Goal: Information Seeking & Learning: Check status

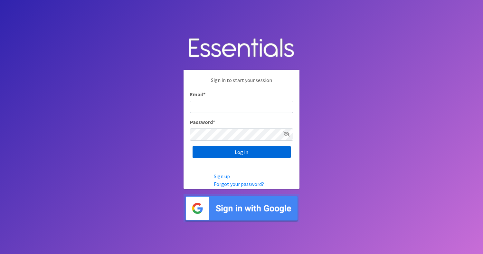
type input "diapers@giftsfromliam.org"
click at [231, 154] on input "Log in" at bounding box center [242, 152] width 98 height 12
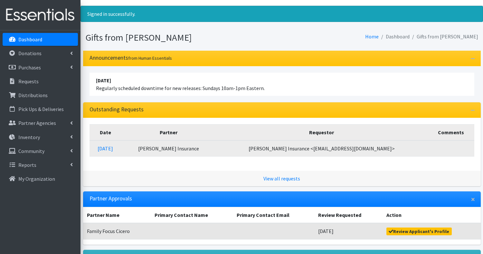
scroll to position [11, 0]
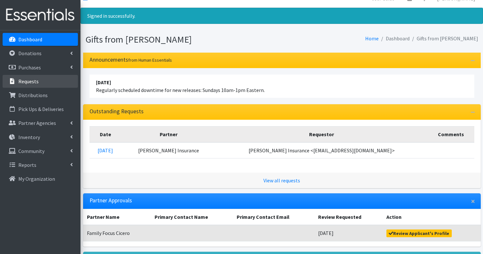
click at [33, 78] on p "Requests" at bounding box center [28, 81] width 20 height 6
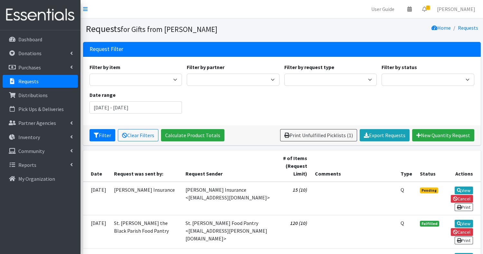
scroll to position [0, 0]
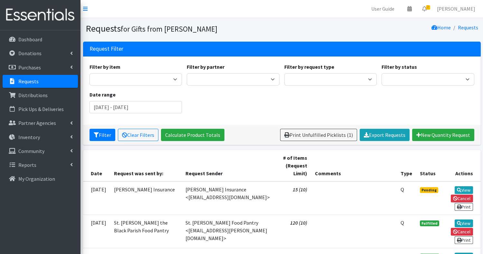
click at [426, 191] on span "Pending" at bounding box center [429, 190] width 18 height 6
click at [462, 187] on link "View" at bounding box center [464, 190] width 18 height 8
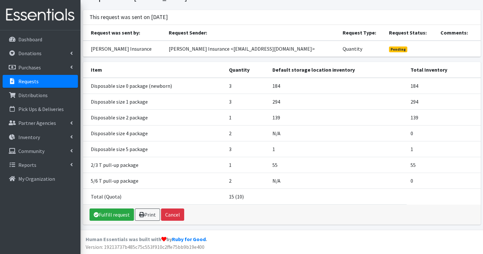
scroll to position [24, 0]
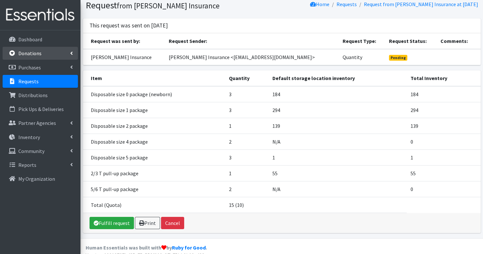
click at [27, 57] on link "Donations" at bounding box center [40, 53] width 75 height 13
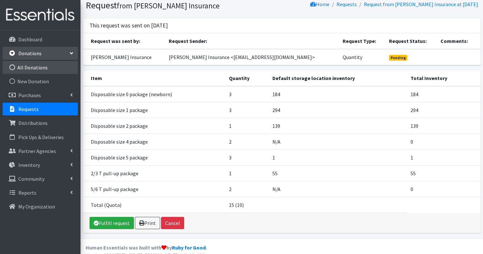
click at [30, 67] on link "All Donations" at bounding box center [40, 67] width 75 height 13
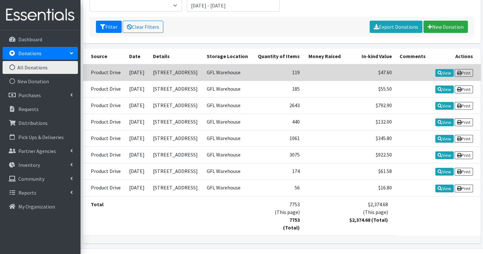
scroll to position [103, 0]
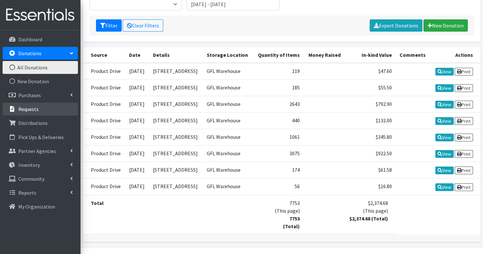
click at [30, 109] on p "Requests" at bounding box center [28, 109] width 20 height 6
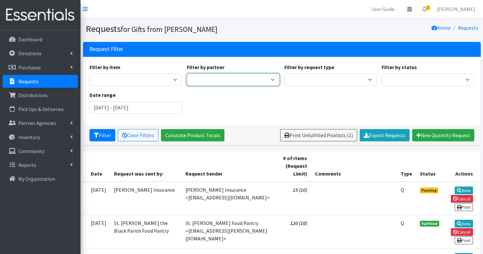
click at [269, 81] on select "Aid for Women Anna Calix Aunt Martha's Bloom Trail High School Centers for New …" at bounding box center [233, 79] width 93 height 12
select select "7224"
click at [187, 73] on select "Aid for Women Anna Calix Aunt Martha's Bloom Trail High School Centers for New …" at bounding box center [233, 79] width 93 height 12
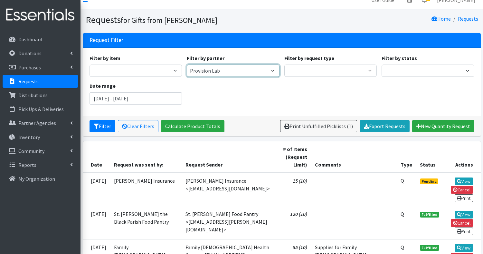
scroll to position [10, 0]
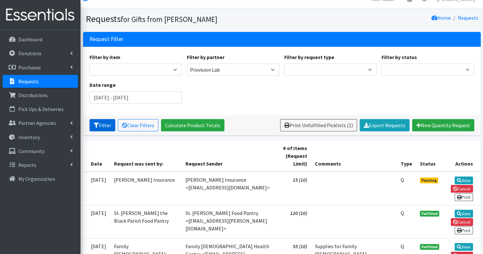
click at [101, 126] on button "Filter" at bounding box center [103, 125] width 26 height 12
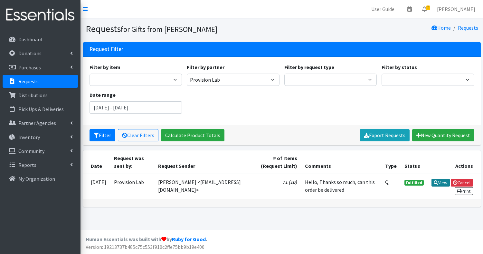
click at [450, 183] on link "View" at bounding box center [441, 182] width 18 height 8
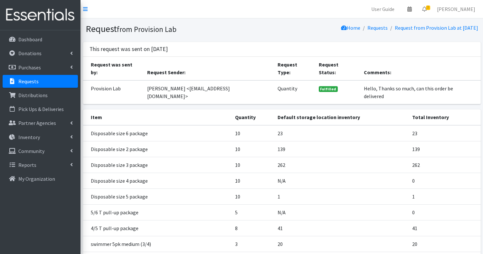
scroll to position [3, 0]
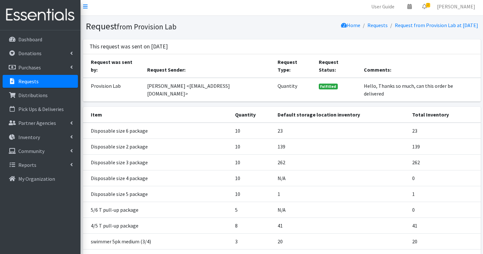
click at [26, 81] on p "Requests" at bounding box center [28, 81] width 20 height 6
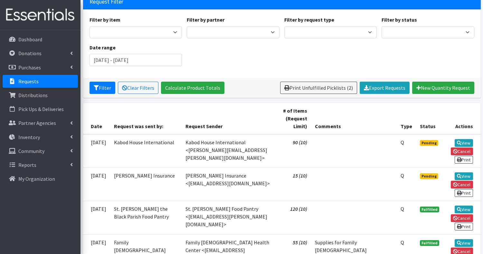
scroll to position [46, 0]
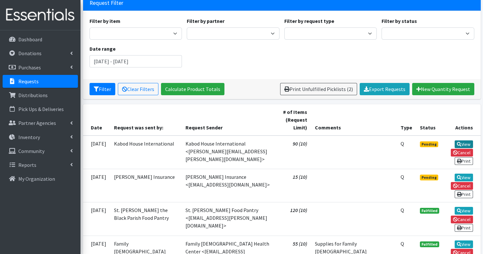
click at [462, 142] on link "View" at bounding box center [464, 144] width 18 height 8
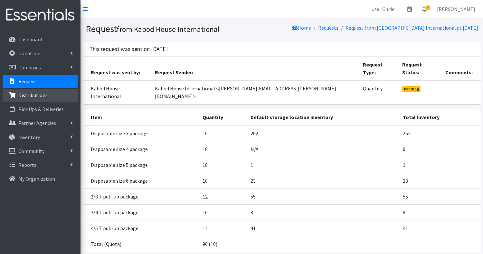
click at [35, 96] on p "Distributions" at bounding box center [32, 95] width 29 height 6
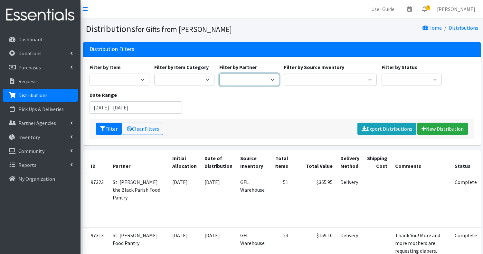
click at [263, 79] on select "Aid for Women Aunt Martha's Bloom Trail High School Centers for New Horizons Fa…" at bounding box center [249, 79] width 60 height 12
select select "5062"
click at [219, 73] on select "Aid for Women Aunt Martha's Bloom Trail High School Centers for New Horizons Fa…" at bounding box center [249, 79] width 60 height 12
click at [105, 130] on button "Filter" at bounding box center [109, 128] width 26 height 12
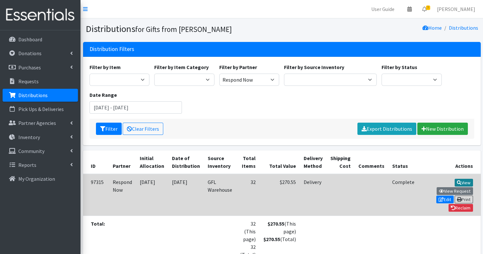
click at [455, 180] on link "View" at bounding box center [464, 182] width 18 height 8
click at [454, 187] on link "View Request" at bounding box center [455, 191] width 36 height 8
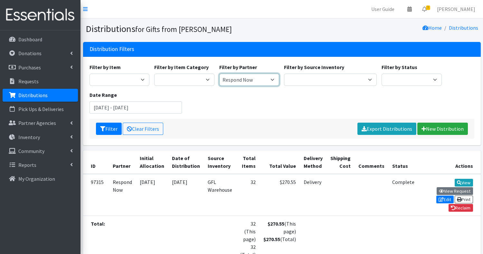
click at [266, 78] on select "Aid for Women Aunt Martha's Bloom Trail High School Centers for New Horizons Fa…" at bounding box center [249, 79] width 60 height 12
select select "7224"
click at [219, 73] on select "Aid for Women Aunt Martha's Bloom Trail High School Centers for New Horizons Fa…" at bounding box center [249, 79] width 60 height 12
click at [110, 127] on button "Filter" at bounding box center [109, 128] width 26 height 12
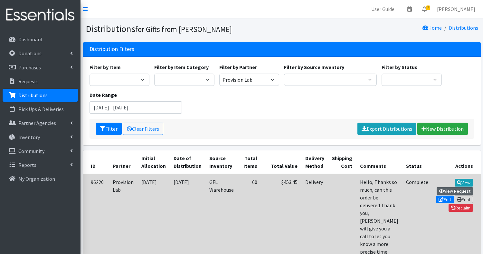
click at [456, 187] on link "View Request" at bounding box center [455, 191] width 36 height 8
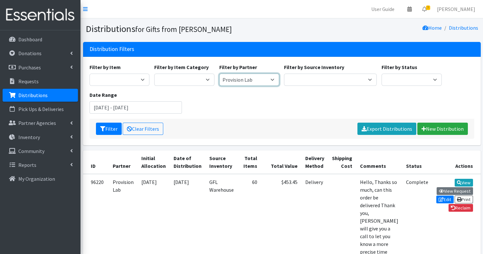
click at [268, 77] on select "Aid for Women Aunt [PERSON_NAME]'s Bloom Trail High School Centers for New Hori…" at bounding box center [249, 79] width 60 height 12
select select "6814"
click at [219, 73] on select "Aid for Women Aunt [PERSON_NAME]'s Bloom Trail High School Centers for New Hori…" at bounding box center [249, 79] width 60 height 12
click at [110, 127] on button "Filter" at bounding box center [109, 128] width 26 height 12
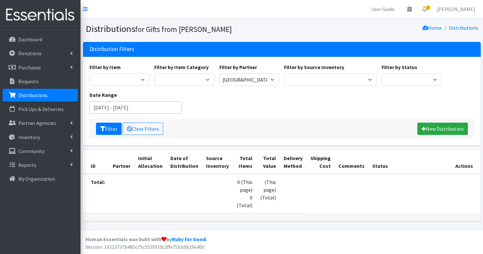
click at [170, 108] on input "August 11, 2025 - November 11, 2025" at bounding box center [136, 107] width 93 height 12
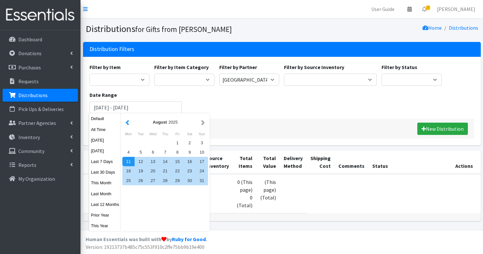
click at [129, 122] on button "button" at bounding box center [127, 122] width 7 height 8
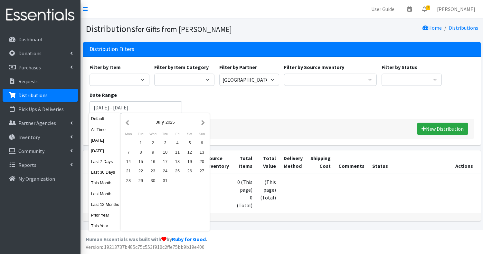
click at [129, 122] on button "button" at bounding box center [127, 122] width 7 height 8
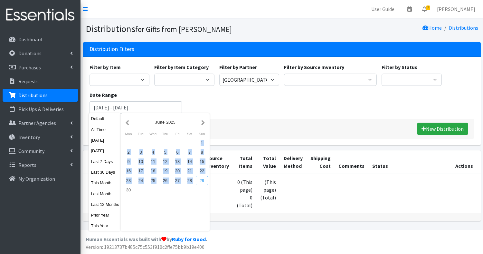
drag, startPoint x: 128, startPoint y: 139, endPoint x: 200, endPoint y: 181, distance: 83.7
click at [200, 181] on div "1 2 3 4 5 6 7 8 9 10 11 12 13 14 15 16 17 18 19 20 21 22 23 24 25 26 27 28 29 30" at bounding box center [165, 166] width 86 height 56
click at [203, 141] on div "1" at bounding box center [202, 142] width 12 height 9
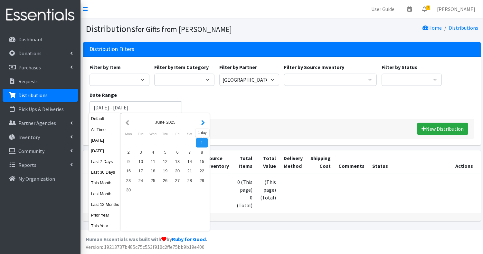
click at [203, 121] on button "button" at bounding box center [203, 122] width 7 height 8
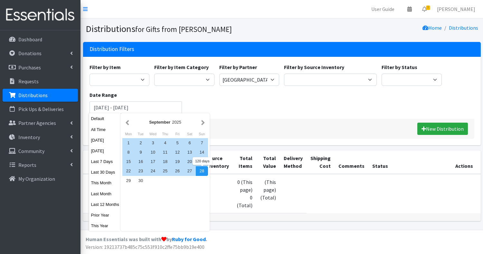
click at [201, 171] on div "28" at bounding box center [202, 170] width 12 height 9
type input "June 1, 2025 - September 28, 2025"
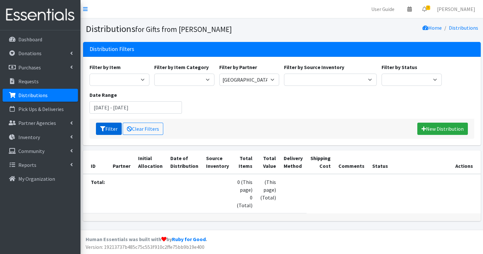
click at [109, 129] on button "Filter" at bounding box center [109, 128] width 26 height 12
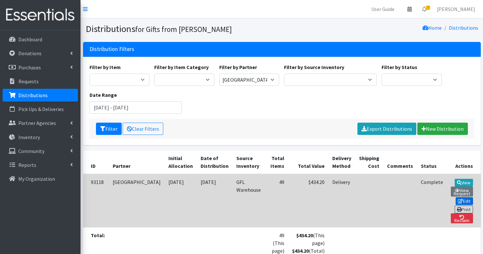
click at [465, 197] on link "Edit" at bounding box center [464, 201] width 17 height 8
click at [451, 186] on link "View Request" at bounding box center [462, 191] width 22 height 10
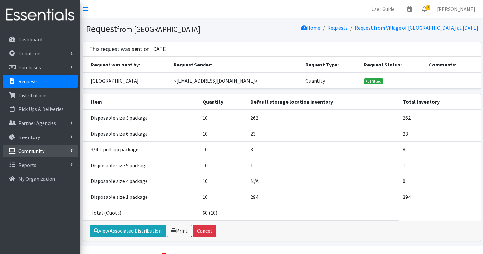
click at [73, 147] on link "Community" at bounding box center [40, 150] width 75 height 13
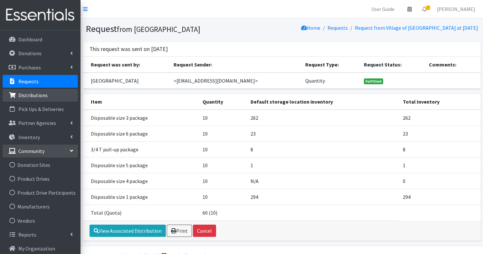
click at [32, 97] on p "Distributions" at bounding box center [32, 95] width 29 height 6
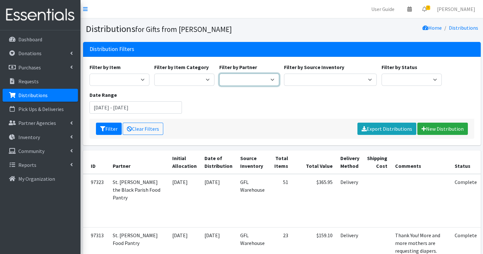
click at [264, 77] on select "Aid for Women Aunt [PERSON_NAME]'s Bloom Trail High School Centers for New Hori…" at bounding box center [249, 79] width 60 height 12
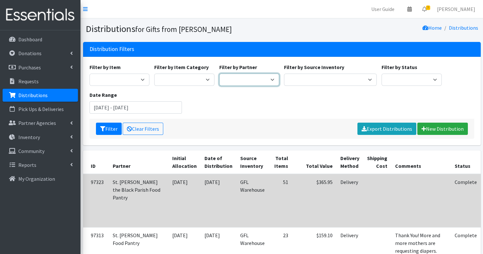
select select "6814"
click at [219, 73] on select "Aid for Women Aunt Martha's Bloom Trail High School Centers for New Horizons Fa…" at bounding box center [249, 79] width 60 height 12
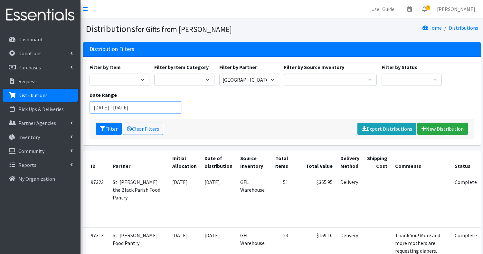
click at [102, 106] on input "August 11, 2025 - November 11, 2025" at bounding box center [136, 107] width 93 height 12
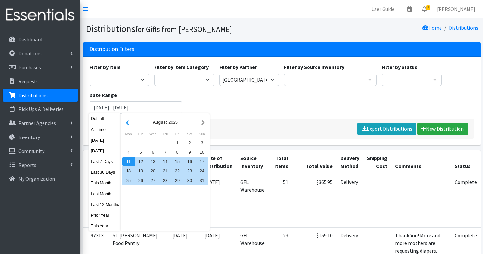
click at [129, 121] on button "button" at bounding box center [127, 122] width 7 height 8
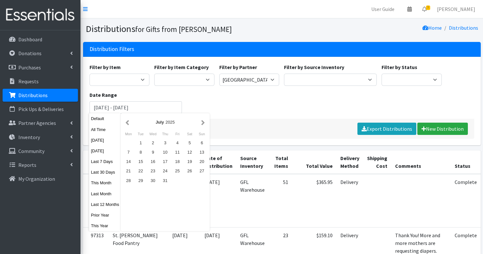
click at [129, 121] on button "button" at bounding box center [127, 122] width 7 height 8
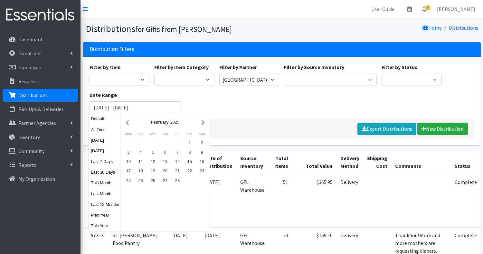
click at [129, 121] on button "button" at bounding box center [127, 122] width 7 height 8
click at [203, 121] on button "button" at bounding box center [203, 122] width 7 height 8
click at [152, 145] on div "1" at bounding box center [153, 142] width 12 height 9
click at [203, 120] on button "button" at bounding box center [203, 122] width 7 height 8
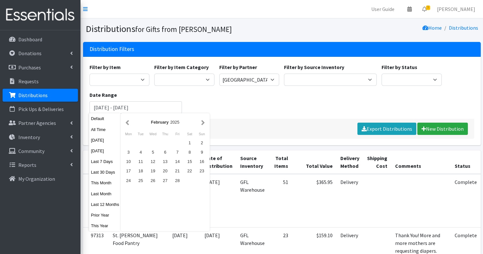
click at [203, 120] on button "button" at bounding box center [203, 122] width 7 height 8
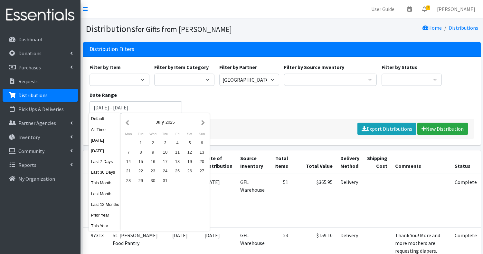
click at [203, 120] on button "button" at bounding box center [203, 122] width 7 height 8
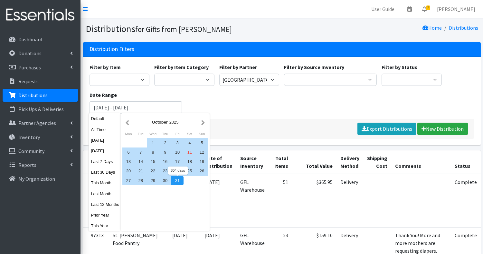
click at [178, 178] on div "31" at bounding box center [177, 180] width 12 height 9
type input "[DATE] - [DATE]"
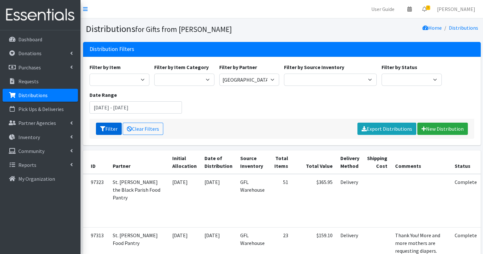
click at [110, 127] on button "Filter" at bounding box center [109, 128] width 26 height 12
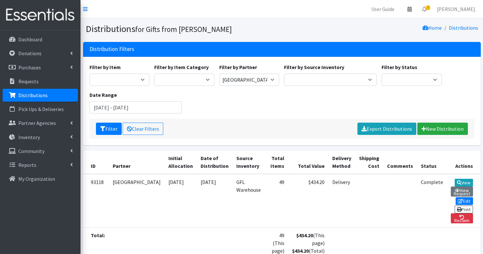
scroll to position [35, 0]
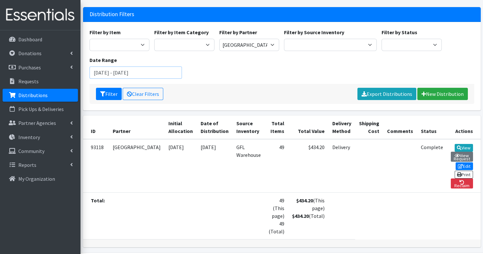
click at [171, 72] on input "[DATE] - [DATE]" at bounding box center [136, 72] width 93 height 12
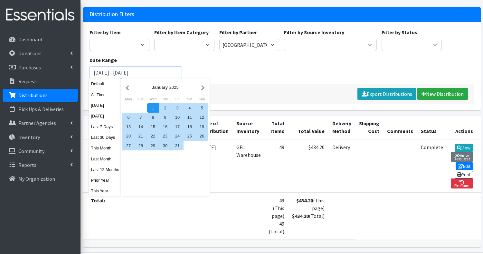
click at [96, 88] on button "Filter" at bounding box center [109, 94] width 26 height 12
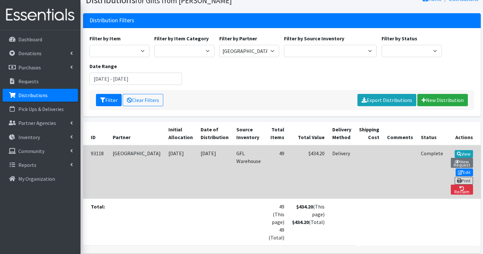
scroll to position [35, 0]
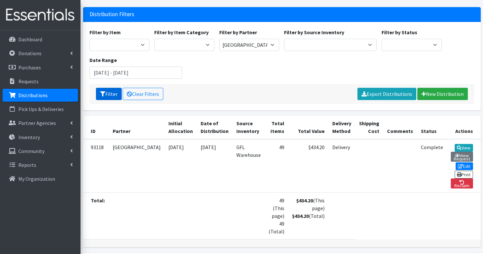
click at [107, 96] on button "Filter" at bounding box center [109, 94] width 26 height 12
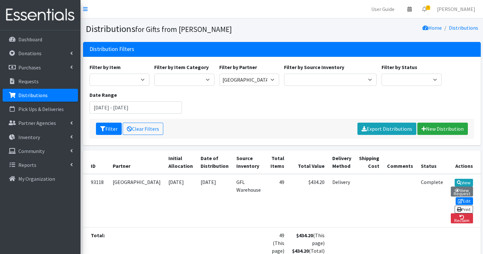
scroll to position [35, 0]
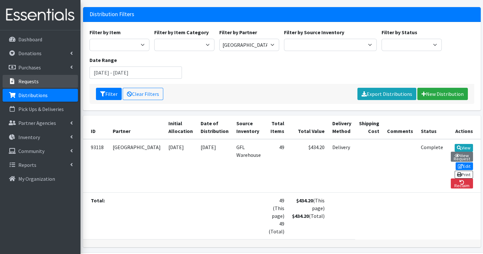
click at [30, 80] on p "Requests" at bounding box center [28, 81] width 20 height 6
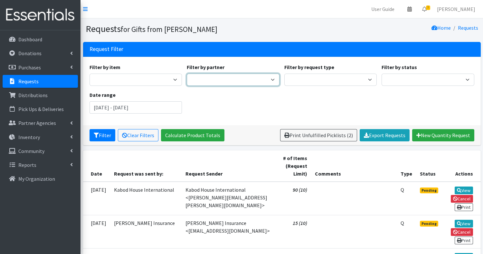
click at [242, 82] on select "Aid for Women Anna Calix Aunt Martha's Bloom Trail High School Centers for New …" at bounding box center [233, 79] width 93 height 12
select select "6814"
click at [187, 73] on select "Aid for Women Anna Calix Aunt Martha's Bloom Trail High School Centers for New …" at bounding box center [233, 79] width 93 height 12
click at [168, 106] on input "August 11, 2025 - November 11, 2025" at bounding box center [136, 107] width 93 height 12
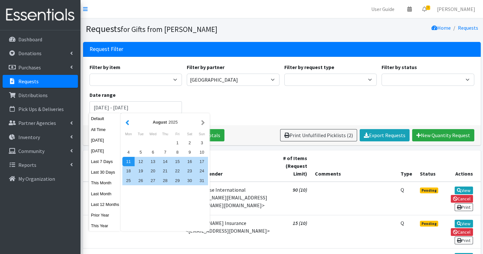
click at [129, 123] on button "button" at bounding box center [127, 122] width 7 height 8
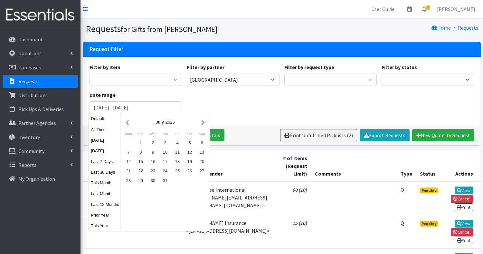
click at [129, 123] on button "button" at bounding box center [127, 122] width 7 height 8
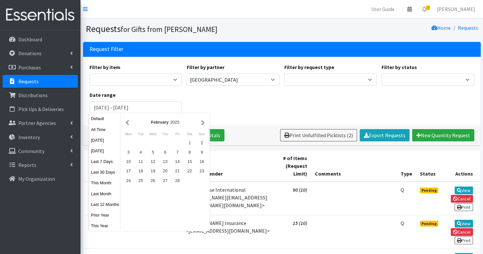
click at [129, 123] on button "button" at bounding box center [127, 122] width 7 height 8
click at [154, 140] on div "1" at bounding box center [153, 142] width 12 height 9
click at [203, 120] on button "button" at bounding box center [203, 122] width 7 height 8
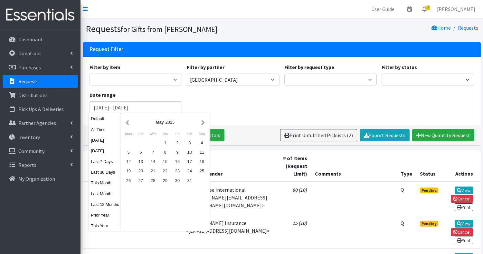
click at [203, 120] on button "button" at bounding box center [203, 122] width 7 height 8
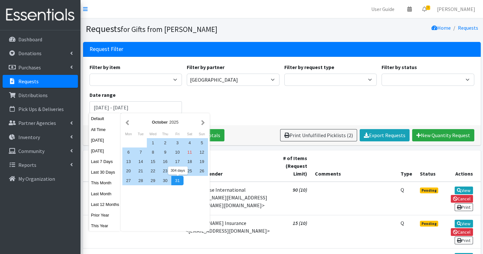
click at [178, 183] on div "31" at bounding box center [177, 180] width 12 height 9
type input "January 1, 2025 - October 31, 2025"
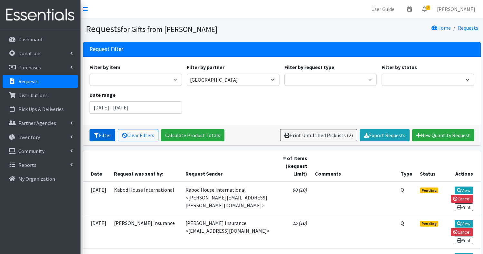
click at [97, 132] on icon "submit" at bounding box center [96, 134] width 5 height 5
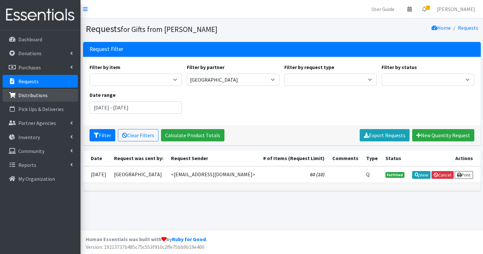
click at [44, 94] on p "Distributions" at bounding box center [32, 95] width 29 height 6
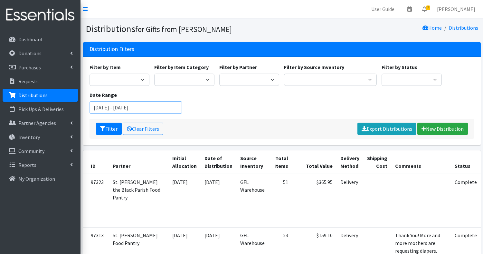
click at [135, 103] on input "August 11, 2025 - November 11, 2025" at bounding box center [136, 107] width 93 height 12
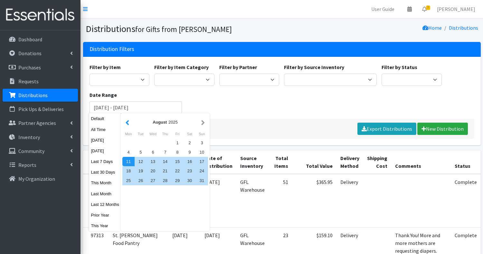
click at [128, 121] on button "button" at bounding box center [127, 122] width 7 height 8
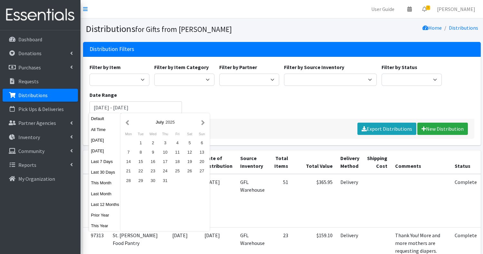
click at [128, 121] on button "button" at bounding box center [127, 122] width 7 height 8
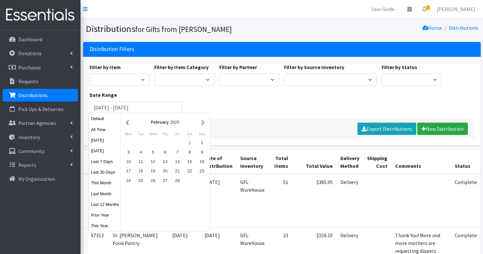
click at [128, 121] on button "button" at bounding box center [127, 122] width 7 height 8
click at [154, 141] on div "1" at bounding box center [153, 142] width 12 height 9
click at [203, 121] on button "button" at bounding box center [203, 122] width 7 height 8
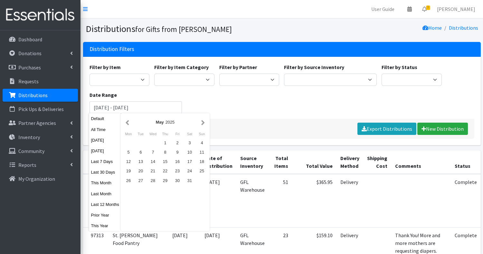
click at [203, 121] on button "button" at bounding box center [203, 122] width 7 height 8
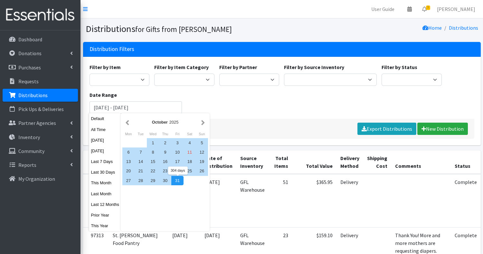
click at [179, 179] on div "31" at bounding box center [177, 180] width 12 height 9
type input "January 1, 2025 - October 31, 2025"
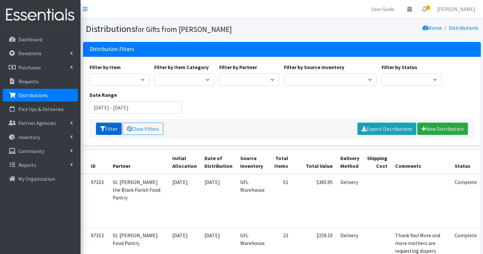
click at [107, 128] on button "Filter" at bounding box center [109, 128] width 26 height 12
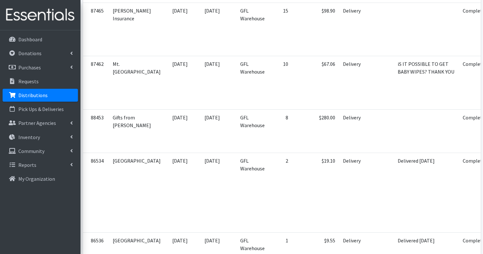
scroll to position [3064, 0]
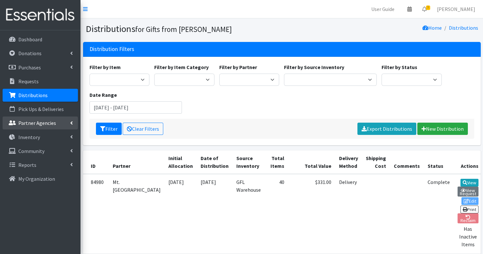
click at [27, 123] on p "Partner Agencies" at bounding box center [37, 123] width 38 height 6
click at [27, 136] on link "All Partners" at bounding box center [40, 136] width 75 height 13
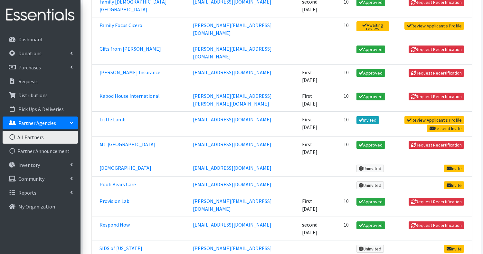
scroll to position [227, 0]
